Goal: Information Seeking & Learning: Learn about a topic

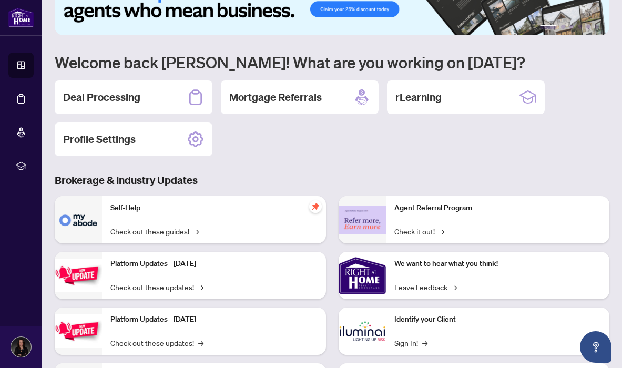
scroll to position [41, 0]
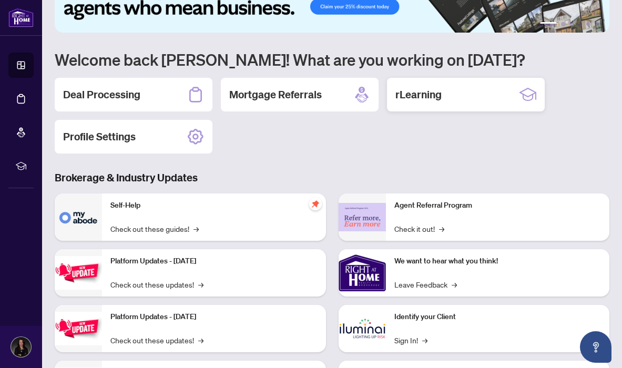
click at [416, 97] on h2 "rLearning" at bounding box center [419, 94] width 46 height 15
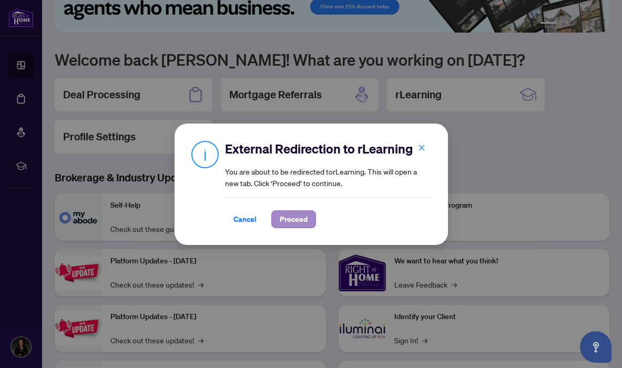
click at [293, 222] on span "Proceed" at bounding box center [294, 219] width 28 height 17
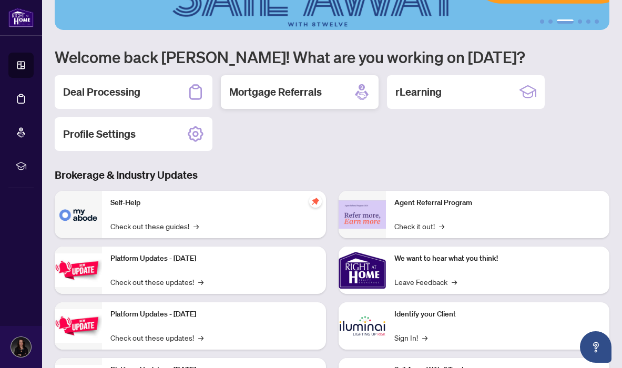
scroll to position [42, 0]
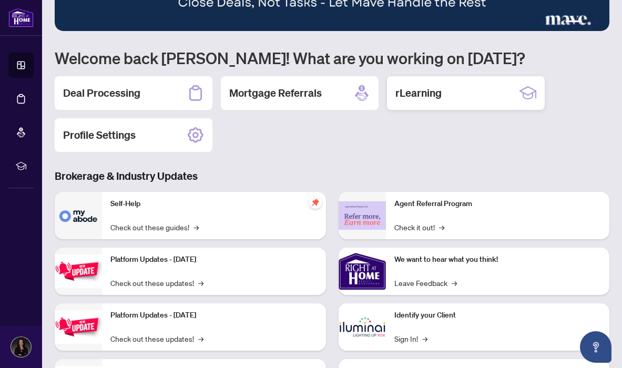
click at [411, 92] on h2 "rLearning" at bounding box center [419, 93] width 46 height 15
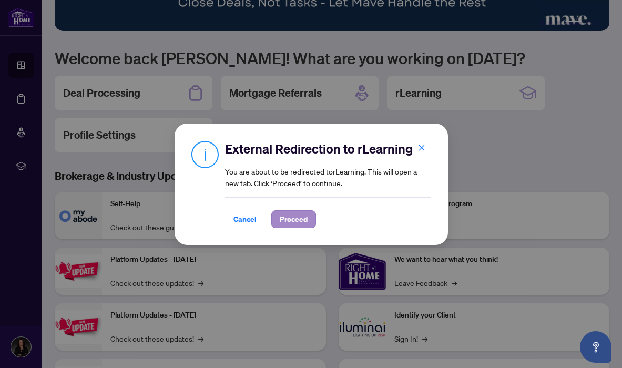
click at [280, 223] on span "Proceed" at bounding box center [294, 219] width 28 height 17
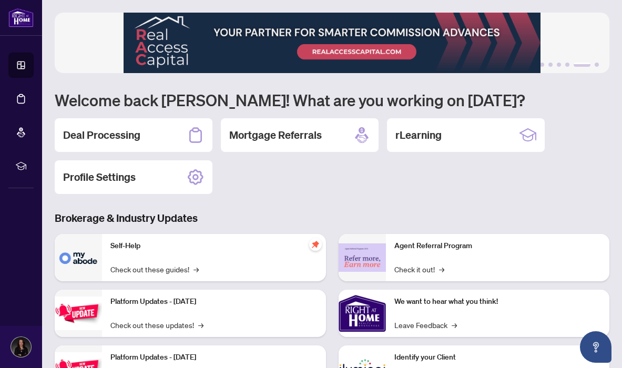
scroll to position [0, 0]
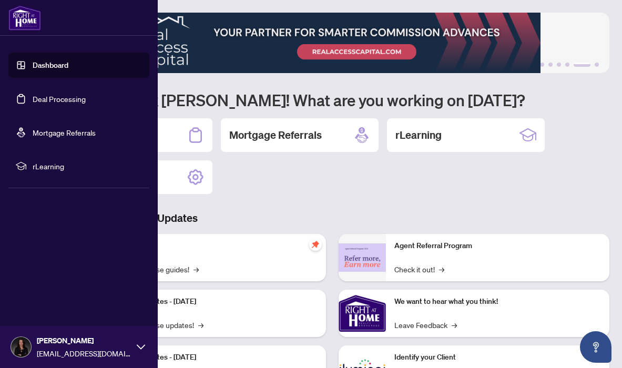
click at [45, 168] on span "rLearning" at bounding box center [87, 166] width 109 height 12
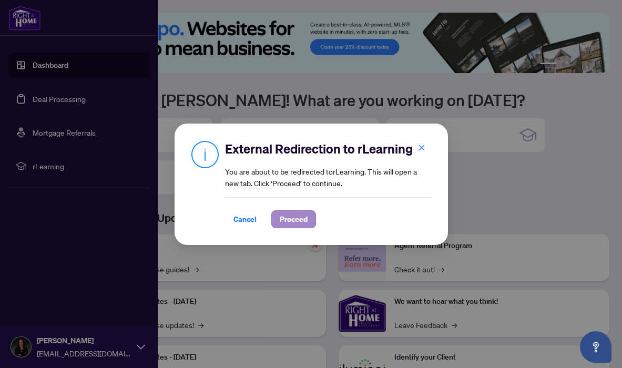
click at [293, 220] on span "Proceed" at bounding box center [294, 219] width 28 height 17
